Goal: Entertainment & Leisure: Consume media (video, audio)

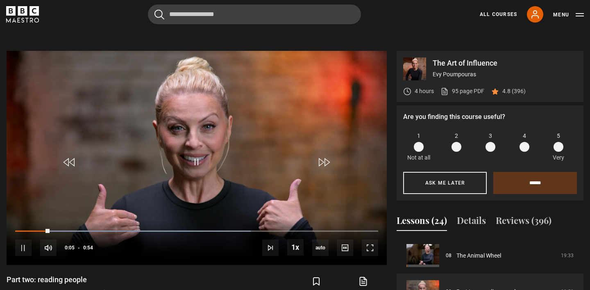
scroll to position [323, 0]
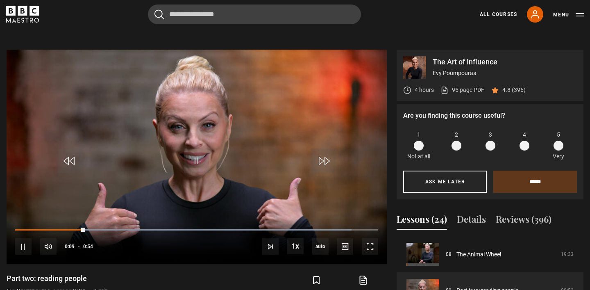
click at [390, 31] on section "The Art of Influence Evy Poumpouras 4 hours 95 page PDF (opens in new tab) 4.8 …" at bounding box center [295, 191] width 590 height 348
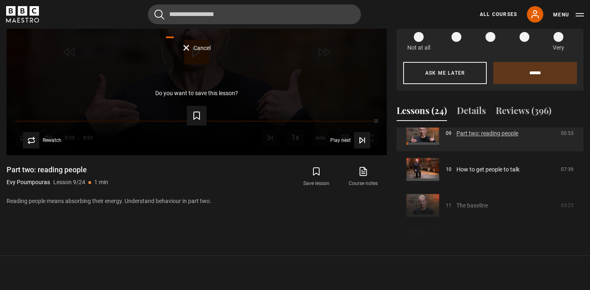
scroll to position [358, 0]
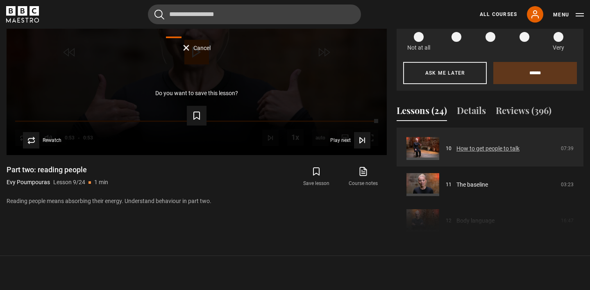
click at [467, 153] on link "How to get people to talk" at bounding box center [488, 148] width 63 height 9
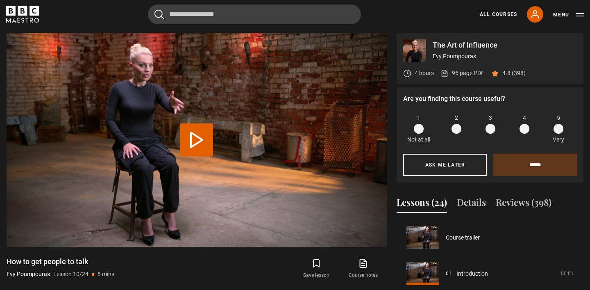
scroll to position [325, 0]
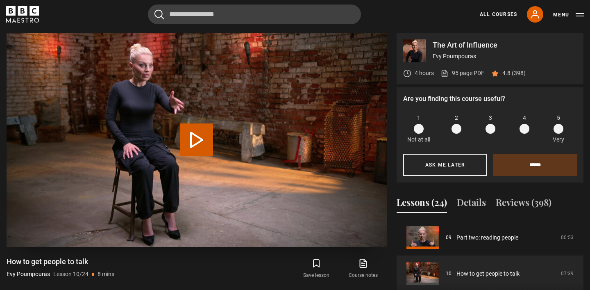
click at [204, 139] on button "Play Lesson How to get people to talk" at bounding box center [196, 139] width 33 height 33
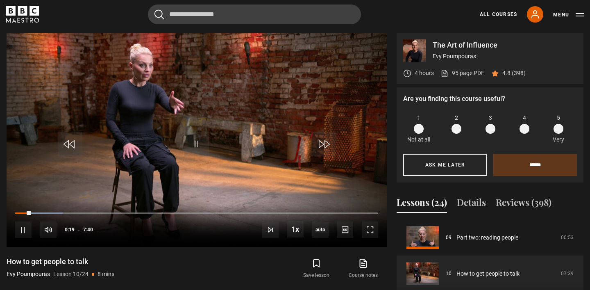
click at [399, 20] on div "Cancel Courses Previous courses Next courses [PERSON_NAME] Writing 12 Related L…" at bounding box center [295, 15] width 578 height 20
click at [119, 13] on div "Cancel Courses Previous courses Next courses [PERSON_NAME] Writing 12 Related L…" at bounding box center [295, 15] width 578 height 20
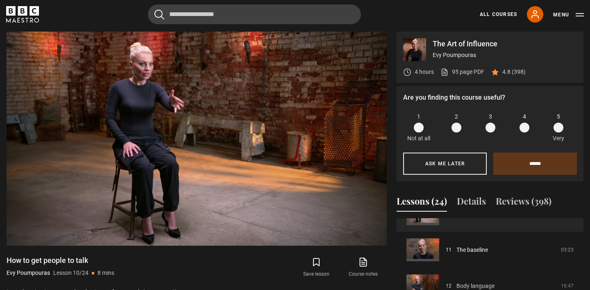
scroll to position [334, 0]
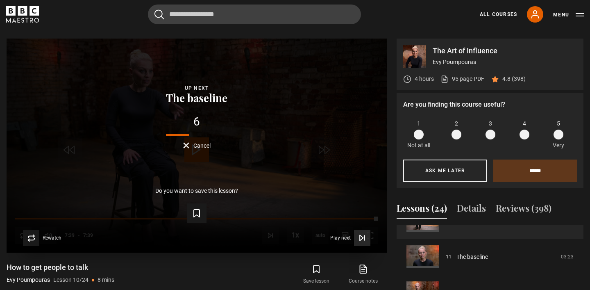
click at [360, 239] on icon "Video Player" at bounding box center [361, 237] width 3 height 5
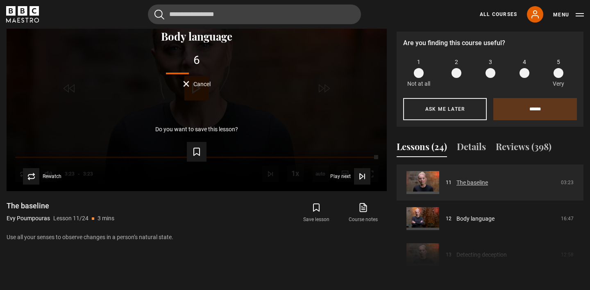
scroll to position [397, 0]
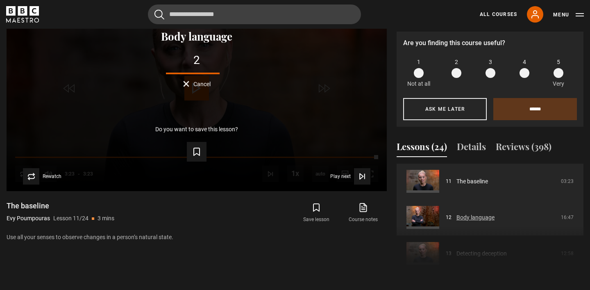
click at [457, 222] on link "Body language" at bounding box center [476, 217] width 38 height 9
